Goal: Task Accomplishment & Management: Manage account settings

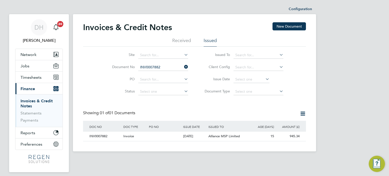
scroll to position [10, 43]
drag, startPoint x: 30, startPoint y: 88, endPoint x: 29, endPoint y: 85, distance: 2.6
click at [30, 88] on span "Finance" at bounding box center [27, 88] width 14 height 5
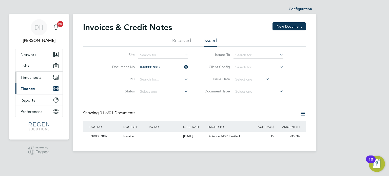
click at [30, 76] on span "Timesheets" at bounding box center [30, 77] width 21 height 5
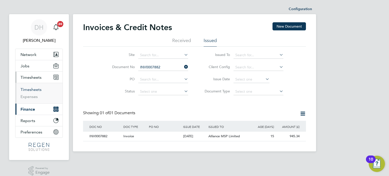
click at [30, 89] on link "Timesheets" at bounding box center [30, 89] width 21 height 5
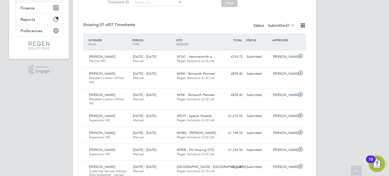
click at [158, 77] on div "[DATE] - [DATE] Manual" at bounding box center [153, 76] width 44 height 13
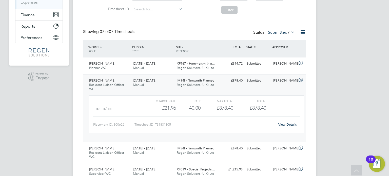
scroll to position [76, 0]
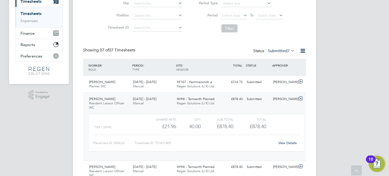
click at [291, 142] on link "View Details" at bounding box center [287, 143] width 18 height 4
click at [26, 33] on span "Finance" at bounding box center [27, 33] width 14 height 5
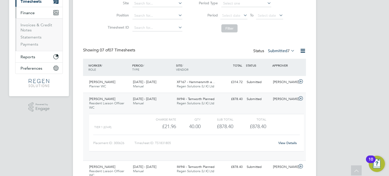
scroll to position [71, 0]
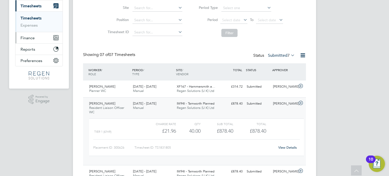
click at [33, 42] on button "Finance" at bounding box center [38, 37] width 47 height 11
click at [28, 35] on span "Finance" at bounding box center [27, 37] width 14 height 5
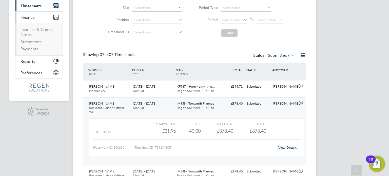
click at [33, 33] on li "Invoices & Credit Notes" at bounding box center [39, 33] width 38 height 12
click at [31, 30] on link "Invoices & Credit Notes" at bounding box center [36, 32] width 32 height 10
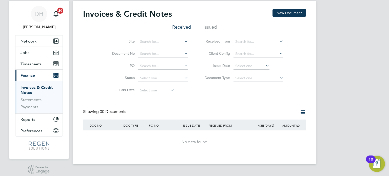
scroll to position [17, 0]
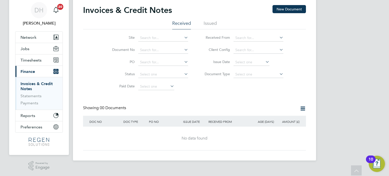
click at [209, 21] on li "Issued" at bounding box center [209, 24] width 13 height 9
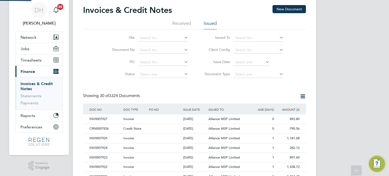
scroll to position [10, 34]
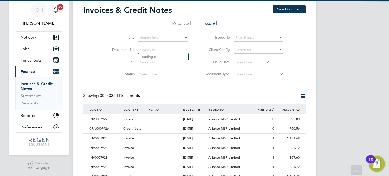
click at [148, 48] on input at bounding box center [163, 50] width 50 height 7
click at [149, 54] on li "INV000 7846" at bounding box center [163, 56] width 50 height 7
type input "INV0007846"
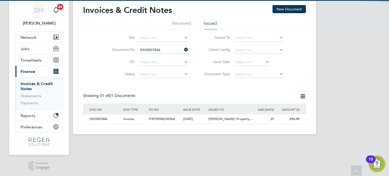
click at [148, 116] on div "P/R700982/00564" at bounding box center [165, 118] width 34 height 9
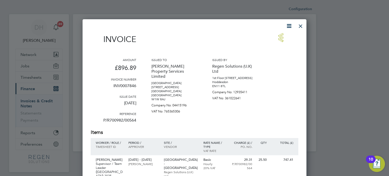
drag, startPoint x: 302, startPoint y: 27, endPoint x: 298, endPoint y: 27, distance: 4.9
click at [302, 27] on div at bounding box center [300, 24] width 9 height 9
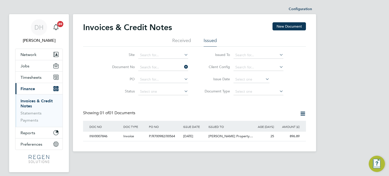
click at [162, 69] on input at bounding box center [163, 67] width 50 height 7
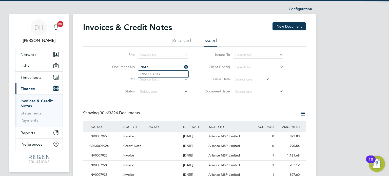
click at [160, 73] on b "7847" at bounding box center [156, 74] width 8 height 4
type input "INV0007847"
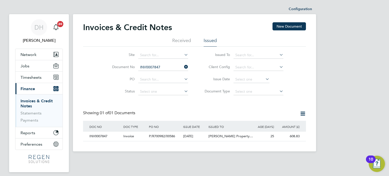
click at [169, 136] on span "P/R700982/00586" at bounding box center [162, 136] width 26 height 4
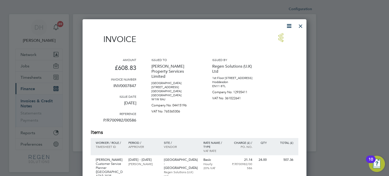
click at [304, 28] on div at bounding box center [300, 24] width 9 height 9
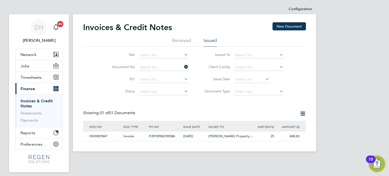
click at [163, 65] on input at bounding box center [163, 67] width 50 height 7
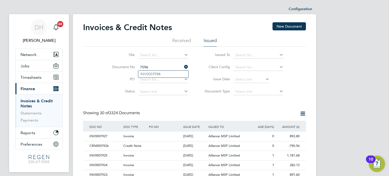
click at [157, 74] on b "7596" at bounding box center [156, 74] width 8 height 4
type input "INV0007596"
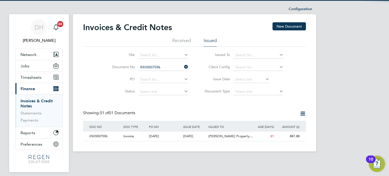
click at [169, 136] on div "[DATE]" at bounding box center [165, 136] width 34 height 9
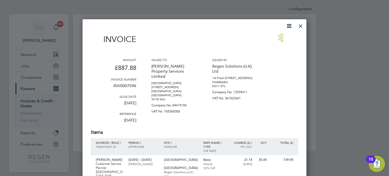
click at [299, 23] on div at bounding box center [300, 24] width 9 height 9
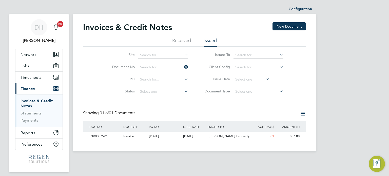
click at [168, 68] on input at bounding box center [163, 67] width 50 height 7
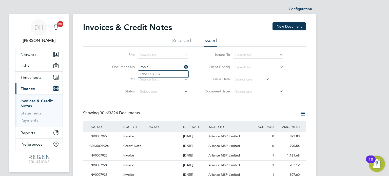
click at [150, 77] on li "INV000 7557" at bounding box center [163, 74] width 50 height 7
type input "INV0007557"
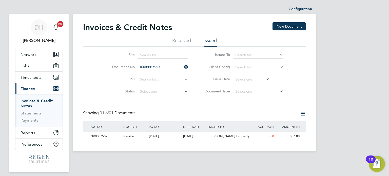
click at [159, 137] on span "[DATE]" at bounding box center [154, 136] width 10 height 4
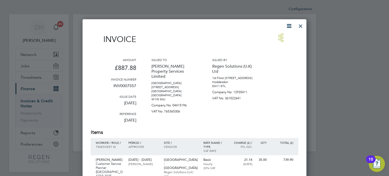
drag, startPoint x: 300, startPoint y: 26, endPoint x: 291, endPoint y: 27, distance: 9.4
click at [300, 26] on div at bounding box center [300, 24] width 9 height 9
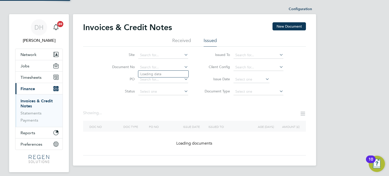
click at [162, 68] on input at bounding box center [163, 67] width 50 height 7
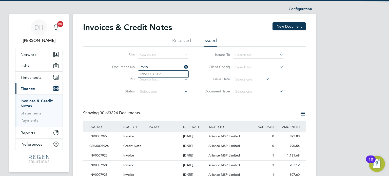
click at [158, 74] on b "7519" at bounding box center [156, 74] width 8 height 4
type input "INV0007519"
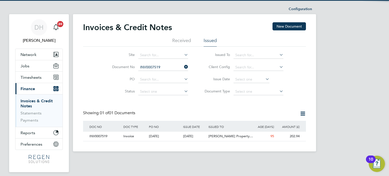
click at [156, 137] on span "[DATE]" at bounding box center [154, 136] width 10 height 4
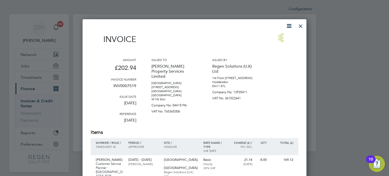
drag, startPoint x: 301, startPoint y: 27, endPoint x: 276, endPoint y: 29, distance: 24.7
click at [301, 27] on div at bounding box center [300, 24] width 9 height 9
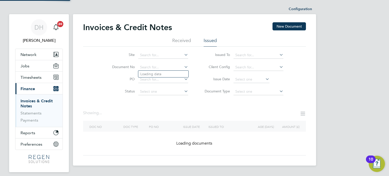
click at [160, 68] on input at bounding box center [163, 67] width 50 height 7
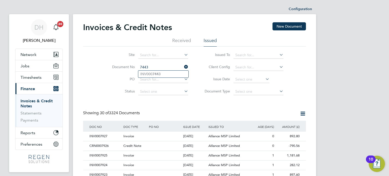
click at [155, 74] on b "7443" at bounding box center [156, 74] width 8 height 4
type input "INV0007443"
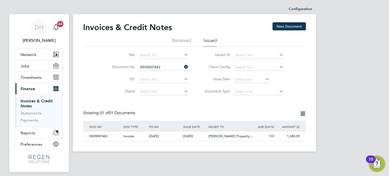
click at [159, 136] on span "[DATE]" at bounding box center [154, 136] width 10 height 4
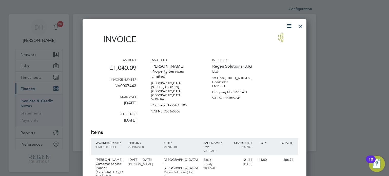
click at [303, 27] on div at bounding box center [300, 24] width 9 height 9
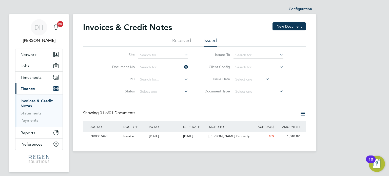
click at [165, 66] on input at bounding box center [163, 67] width 50 height 7
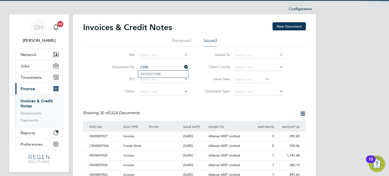
click at [160, 73] on b "7398" at bounding box center [156, 74] width 8 height 4
type input "INV0007398"
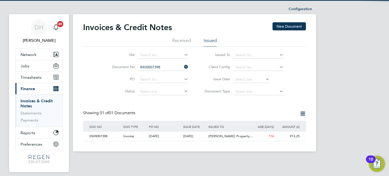
click at [154, 135] on span "[DATE]" at bounding box center [154, 136] width 10 height 4
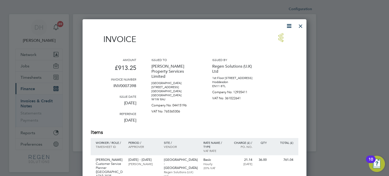
click at [301, 26] on div at bounding box center [300, 24] width 9 height 9
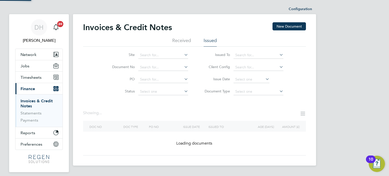
click at [165, 67] on input at bounding box center [163, 67] width 50 height 7
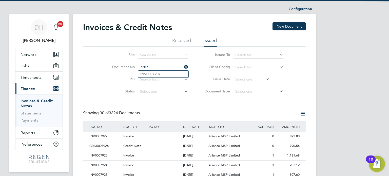
click at [163, 71] on li "INV000 7207" at bounding box center [163, 74] width 50 height 7
type input "INV0007207"
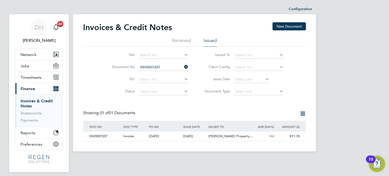
click at [159, 138] on div "[DATE]" at bounding box center [165, 136] width 34 height 9
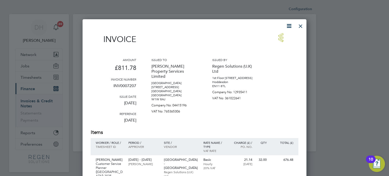
drag, startPoint x: 302, startPoint y: 26, endPoint x: 241, endPoint y: 36, distance: 61.3
click at [301, 26] on div at bounding box center [300, 24] width 9 height 9
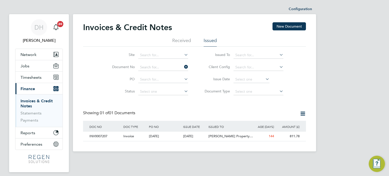
click at [163, 67] on input at bounding box center [163, 67] width 50 height 7
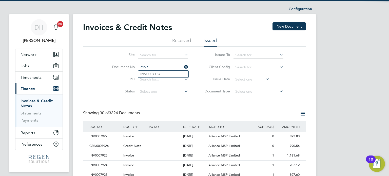
click at [162, 72] on li "INV000 7157" at bounding box center [163, 74] width 50 height 7
type input "INV0007157"
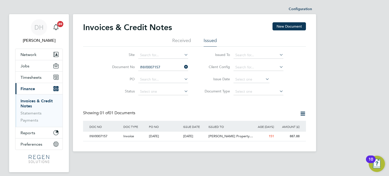
click at [148, 136] on div "[DATE]" at bounding box center [165, 136] width 34 height 9
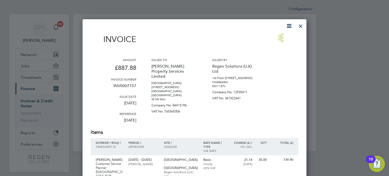
click at [298, 26] on div at bounding box center [300, 24] width 9 height 9
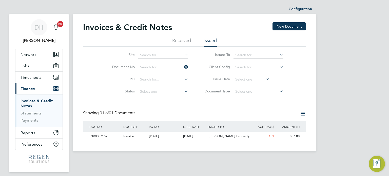
click at [165, 67] on input at bounding box center [163, 67] width 50 height 7
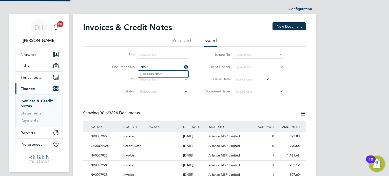
click at [157, 75] on b "7852" at bounding box center [158, 74] width 8 height 4
type input "CRN0007852"
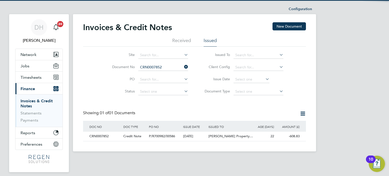
click at [156, 137] on span "P/R700982/00586" at bounding box center [162, 136] width 26 height 4
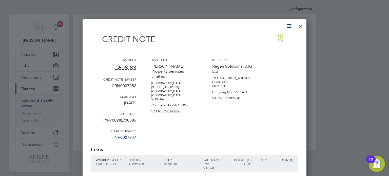
click at [300, 27] on div at bounding box center [300, 24] width 9 height 9
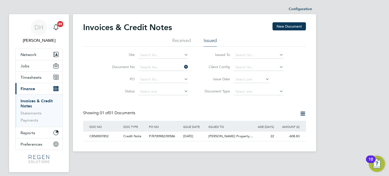
click at [162, 67] on input at bounding box center [163, 67] width 50 height 7
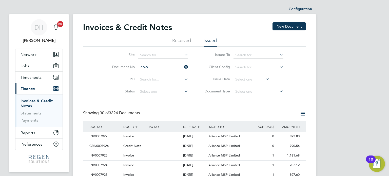
click at [161, 73] on li "INV000 7769" at bounding box center [163, 74] width 50 height 7
type input "INV0007769"
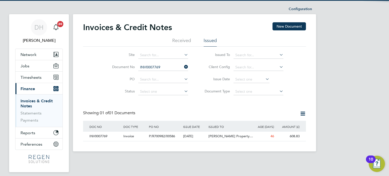
click at [167, 134] on span "P/R700982/00586" at bounding box center [162, 136] width 26 height 4
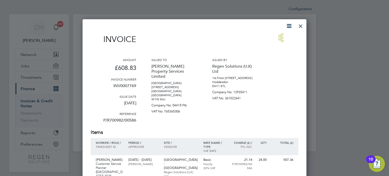
click at [301, 25] on div at bounding box center [300, 24] width 9 height 9
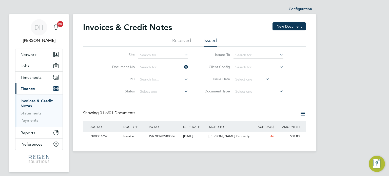
click at [162, 67] on input at bounding box center [163, 67] width 50 height 7
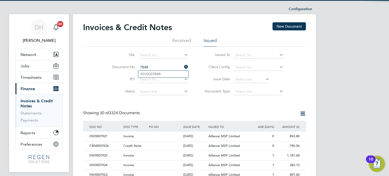
click at [160, 73] on b "7848" at bounding box center [156, 74] width 8 height 4
type input "INV0007848"
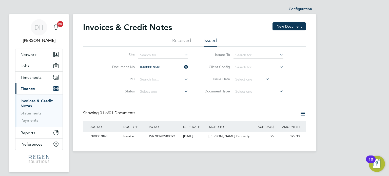
click at [182, 138] on div "[DATE]" at bounding box center [195, 136] width 26 height 9
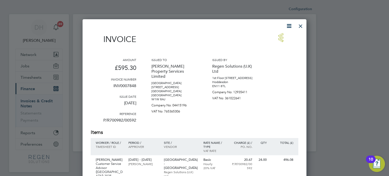
click at [300, 26] on div at bounding box center [300, 24] width 9 height 9
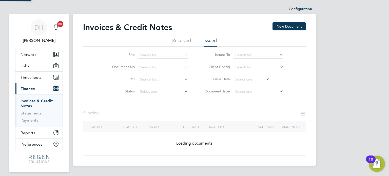
click at [165, 68] on input at bounding box center [163, 67] width 50 height 7
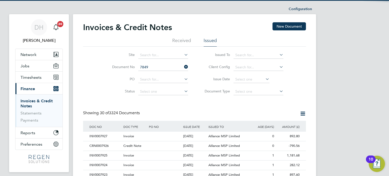
click at [165, 74] on li "INV000 7849" at bounding box center [163, 74] width 50 height 7
type input "INV0007849"
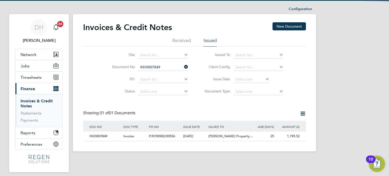
click at [165, 137] on span "P/R700982/00556" at bounding box center [162, 136] width 26 height 4
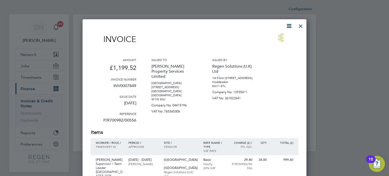
click at [298, 23] on div at bounding box center [300, 24] width 9 height 9
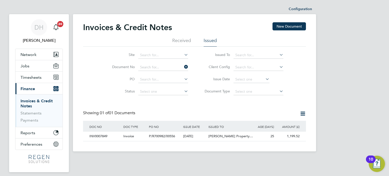
click at [163, 66] on input at bounding box center [163, 67] width 50 height 7
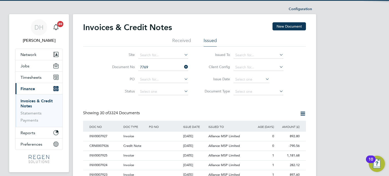
click at [163, 75] on li "INV000 7769" at bounding box center [163, 74] width 50 height 7
type input "INV0007769"
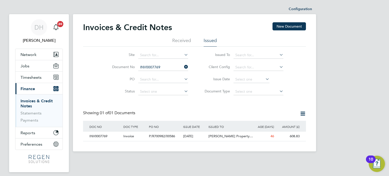
click at [142, 136] on div "Invoice" at bounding box center [135, 136] width 26 height 9
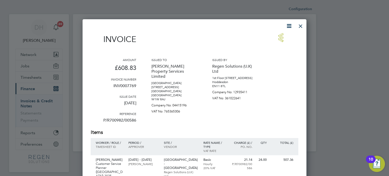
click at [300, 23] on div at bounding box center [300, 24] width 9 height 9
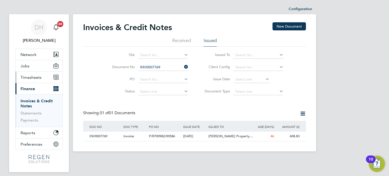
click at [37, 78] on span "Timesheets" at bounding box center [30, 77] width 21 height 5
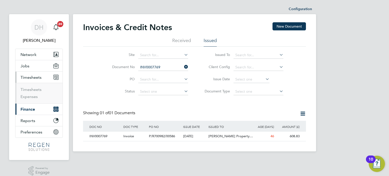
click at [32, 86] on ul "Timesheets Expenses" at bounding box center [38, 93] width 47 height 20
click at [31, 87] on link "Timesheets" at bounding box center [30, 89] width 21 height 5
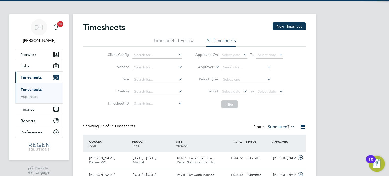
click at [281, 26] on button "New Timesheet" at bounding box center [288, 26] width 33 height 8
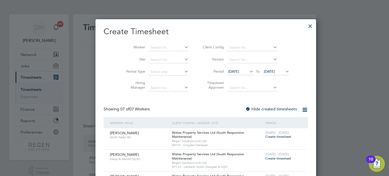
click at [305, 25] on div at bounding box center [309, 24] width 9 height 9
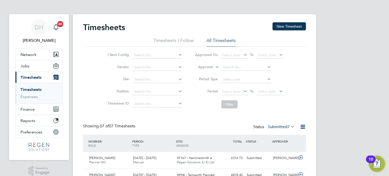
click at [212, 62] on li "Approver" at bounding box center [239, 67] width 101 height 12
click at [212, 67] on label "Approver" at bounding box center [202, 67] width 23 height 5
click at [205, 73] on li "Worker" at bounding box center [201, 73] width 25 height 7
click at [245, 65] on input at bounding box center [246, 67] width 50 height 7
drag, startPoint x: 248, startPoint y: 72, endPoint x: 241, endPoint y: 84, distance: 14.1
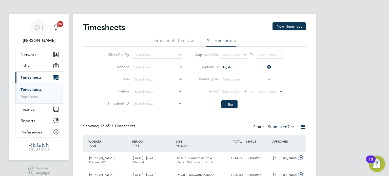
click at [249, 72] on li "[PERSON_NAME]" at bounding box center [246, 74] width 50 height 7
type input "[PERSON_NAME]"
click at [229, 106] on button "Filter" at bounding box center [229, 104] width 16 height 8
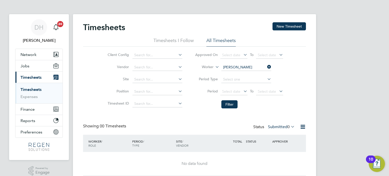
click at [270, 124] on div "Status Submitted 0" at bounding box center [274, 126] width 43 height 7
click at [279, 126] on label "Submitted 0" at bounding box center [281, 126] width 27 height 5
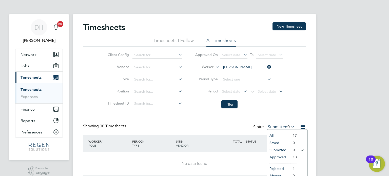
click at [274, 158] on li "Approved" at bounding box center [278, 156] width 23 height 7
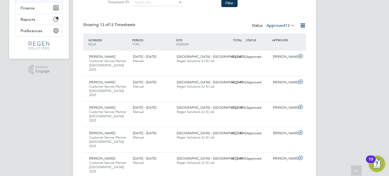
click at [179, 84] on span "Regen Solutions (U.K) Ltd" at bounding box center [195, 86] width 37 height 4
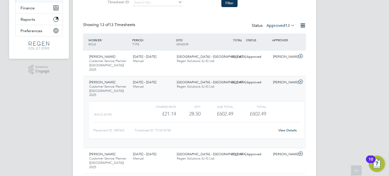
click at [16, 124] on div "DH [PERSON_NAME] Notifications 20 Applications: Network Team Members Businesses…" at bounding box center [194, 173] width 389 height 548
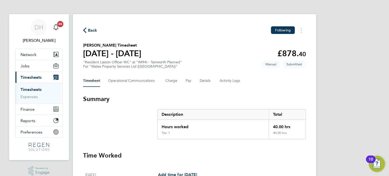
scroll to position [25, 0]
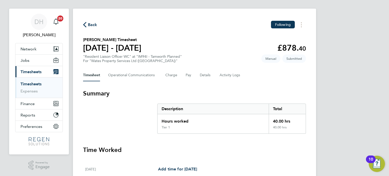
scroll to position [0, 0]
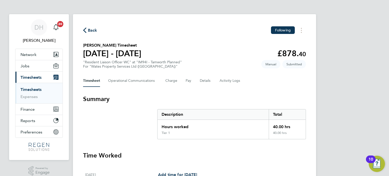
click at [213, 84] on div "Timesheet Operational Communications Charge Pay Details Activity Logs" at bounding box center [194, 81] width 223 height 12
click at [204, 80] on button "Details" at bounding box center [206, 81] width 12 height 12
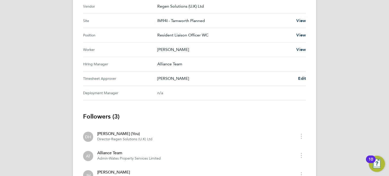
scroll to position [236, 0]
